Goal: Find specific page/section: Find specific page/section

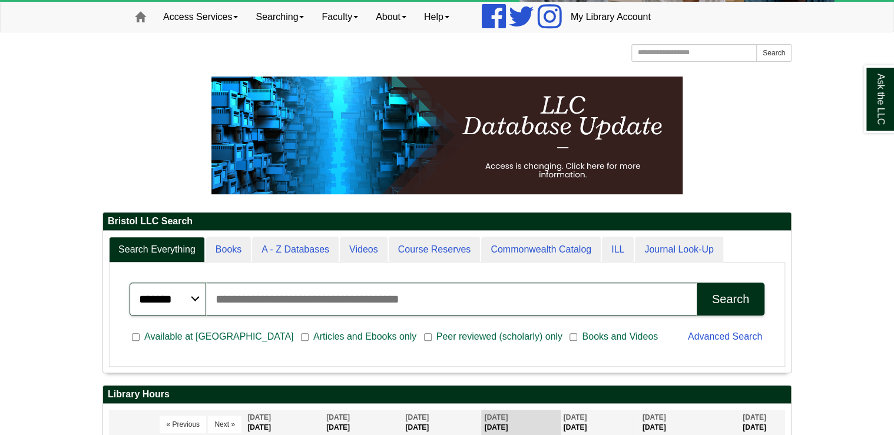
click at [233, 297] on input "Search articles, books, journals & more" at bounding box center [451, 299] width 491 height 33
paste input "**********"
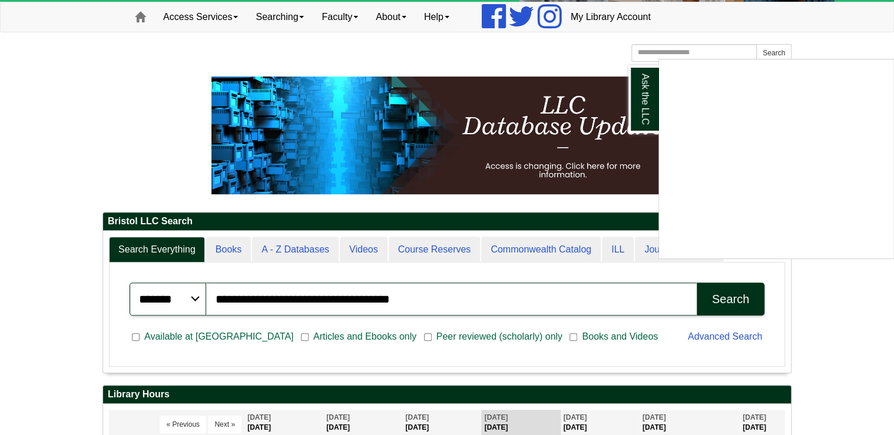
click at [714, 299] on div "Ask the LLC" at bounding box center [447, 217] width 894 height 435
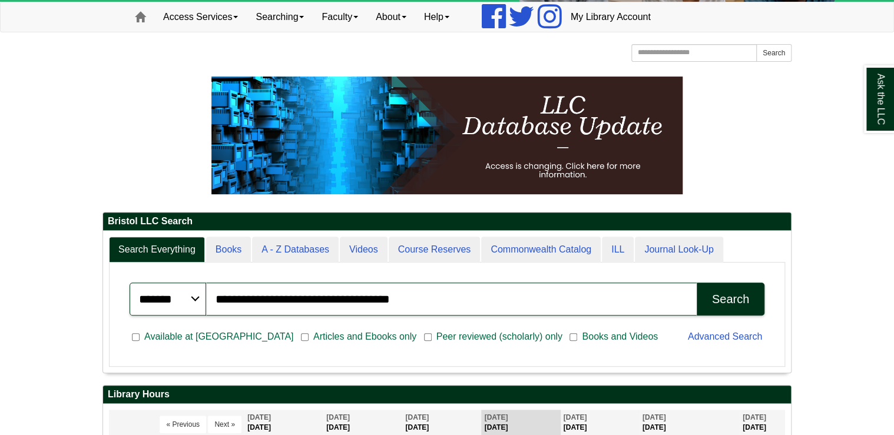
click at [723, 300] on div "Search" at bounding box center [730, 300] width 37 height 14
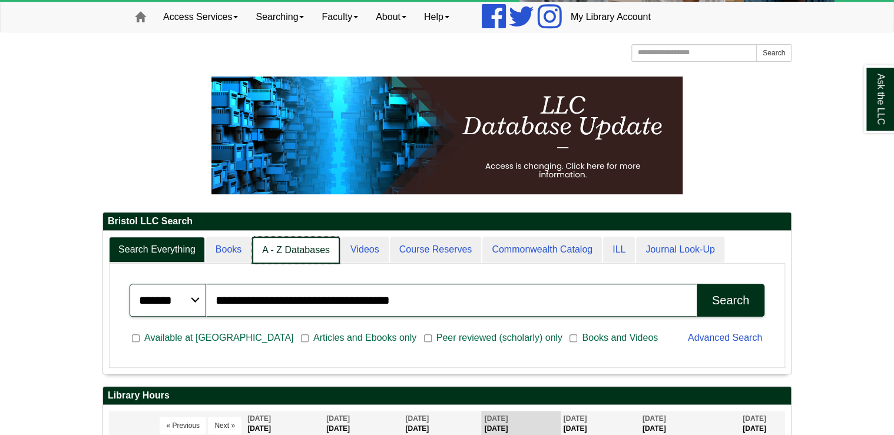
scroll to position [6, 5]
click at [306, 250] on link "A - Z Databases" at bounding box center [296, 251] width 88 height 28
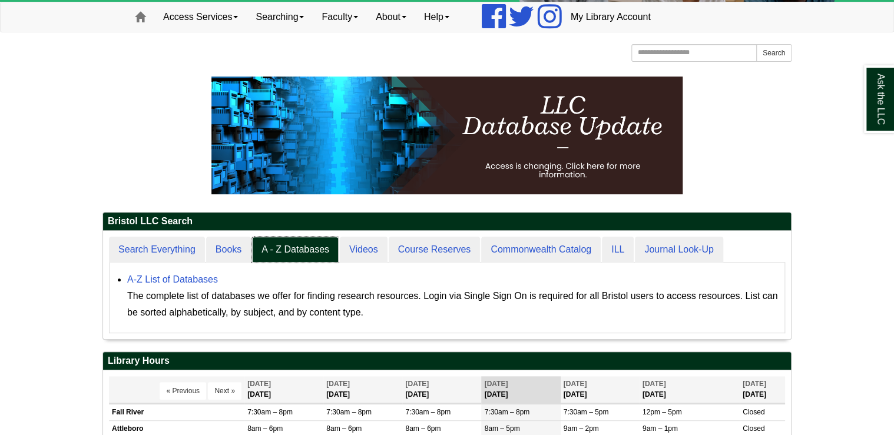
scroll to position [108, 688]
click at [181, 274] on link "A-Z List of Databases" at bounding box center [172, 279] width 91 height 10
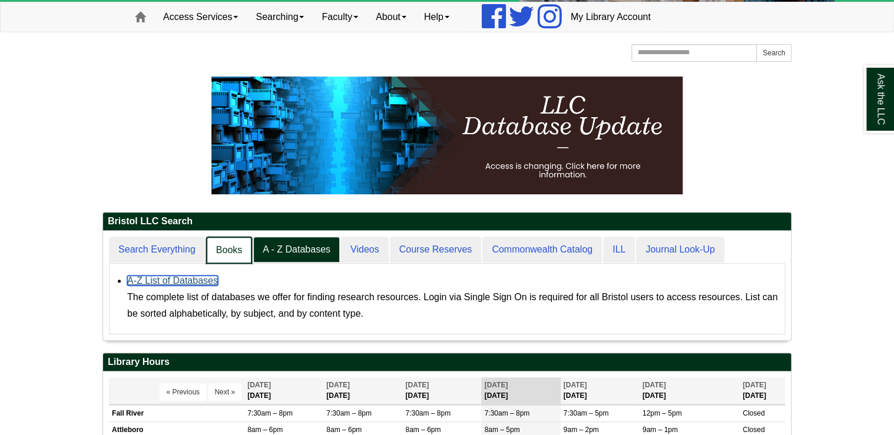
scroll to position [109, 688]
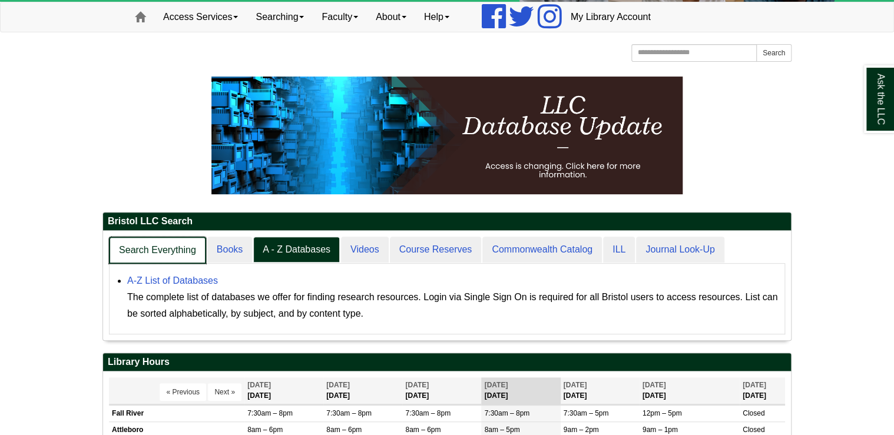
click at [158, 249] on link "Search Everything" at bounding box center [157, 251] width 97 height 28
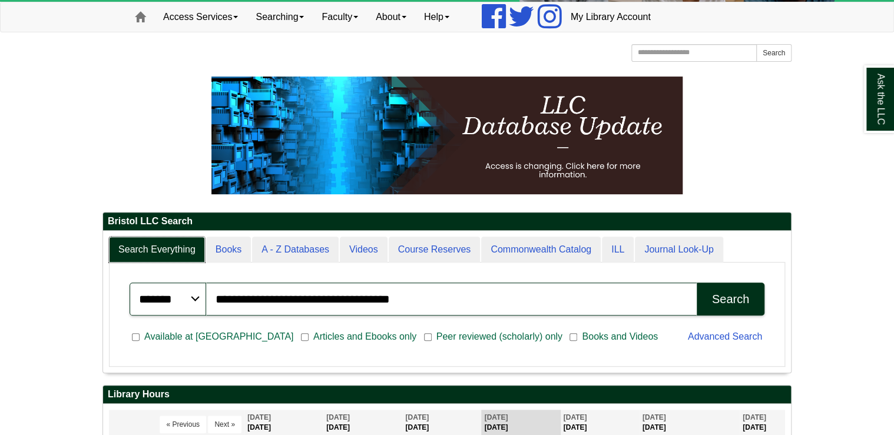
scroll to position [141, 688]
drag, startPoint x: 310, startPoint y: 299, endPoint x: 425, endPoint y: 294, distance: 114.9
click at [425, 294] on input "**********" at bounding box center [451, 299] width 491 height 33
type input "**********"
click at [697, 283] on button "Search" at bounding box center [731, 299] width 68 height 33
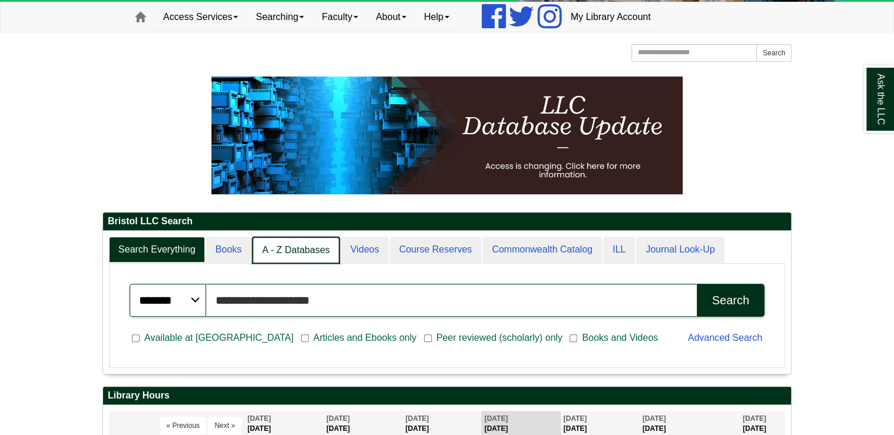
scroll to position [6, 5]
click at [306, 252] on link "A - Z Databases" at bounding box center [296, 251] width 88 height 28
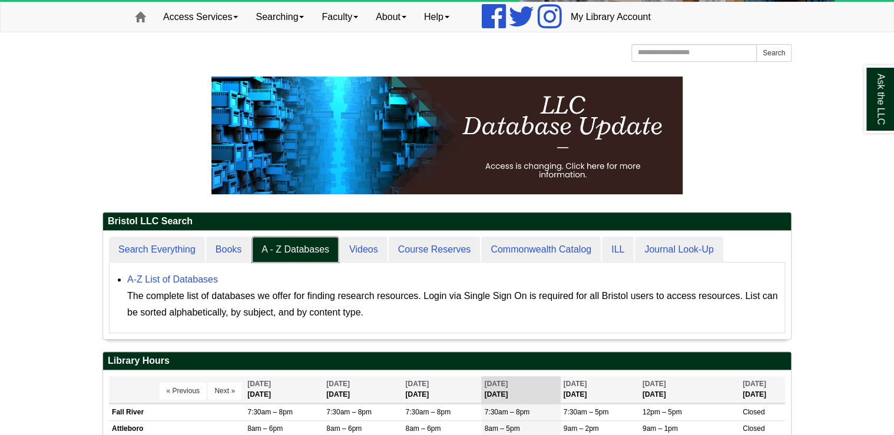
scroll to position [108, 688]
click at [200, 278] on link "A-Z List of Databases" at bounding box center [172, 279] width 91 height 10
